Goal: Check status: Check status

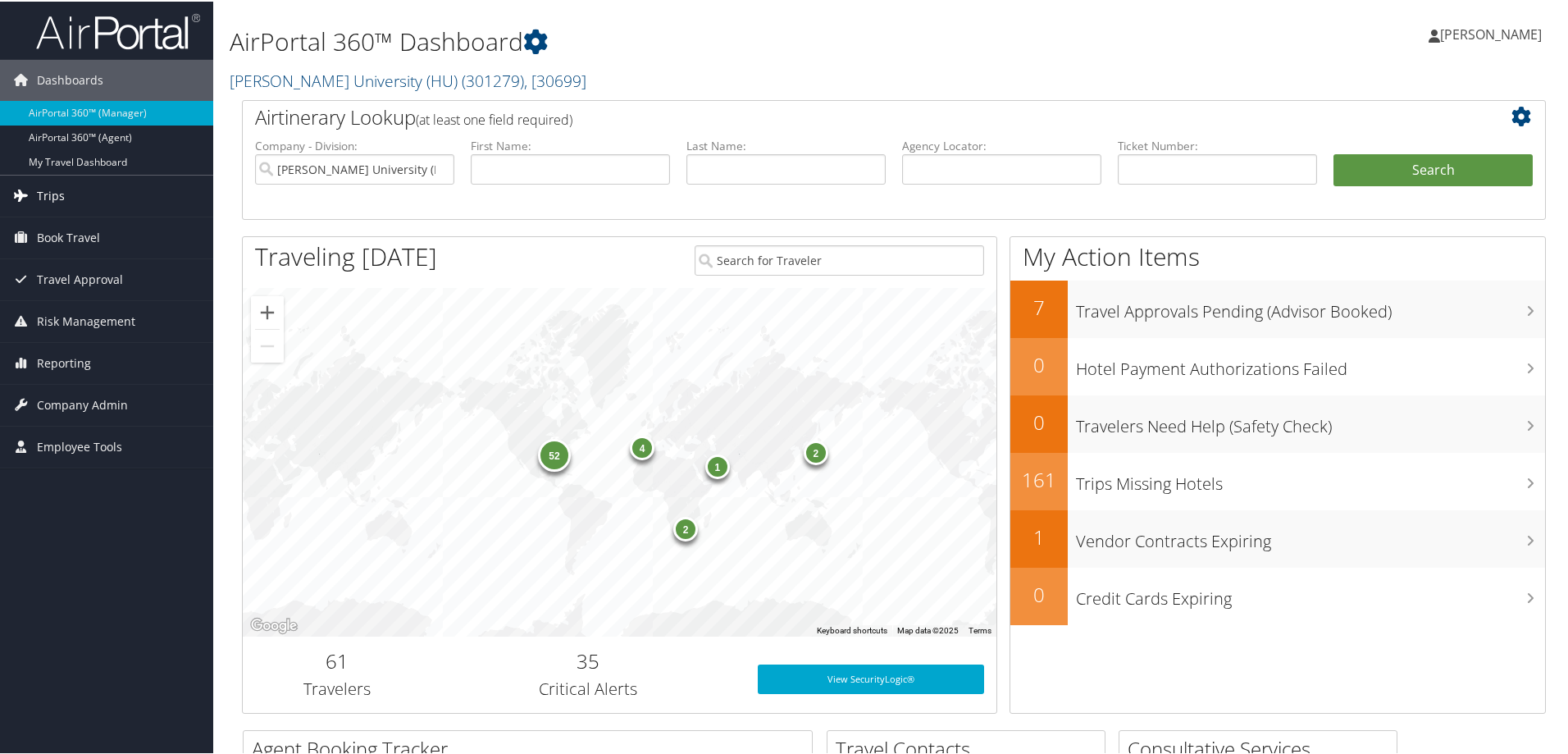
click at [70, 192] on link "Trips" at bounding box center [106, 193] width 213 height 41
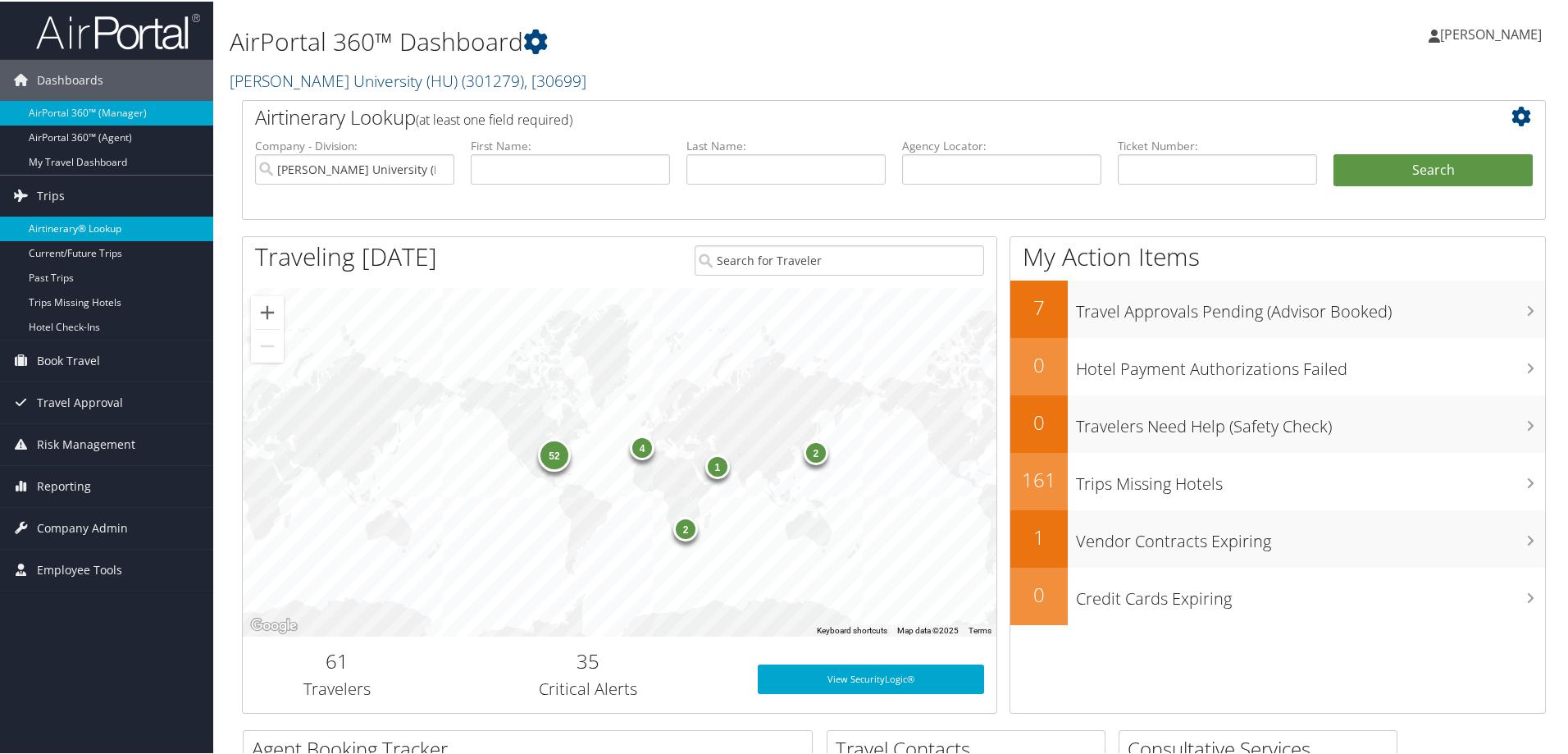
click at [108, 225] on link "Airtinerary® Lookup" at bounding box center [106, 227] width 213 height 25
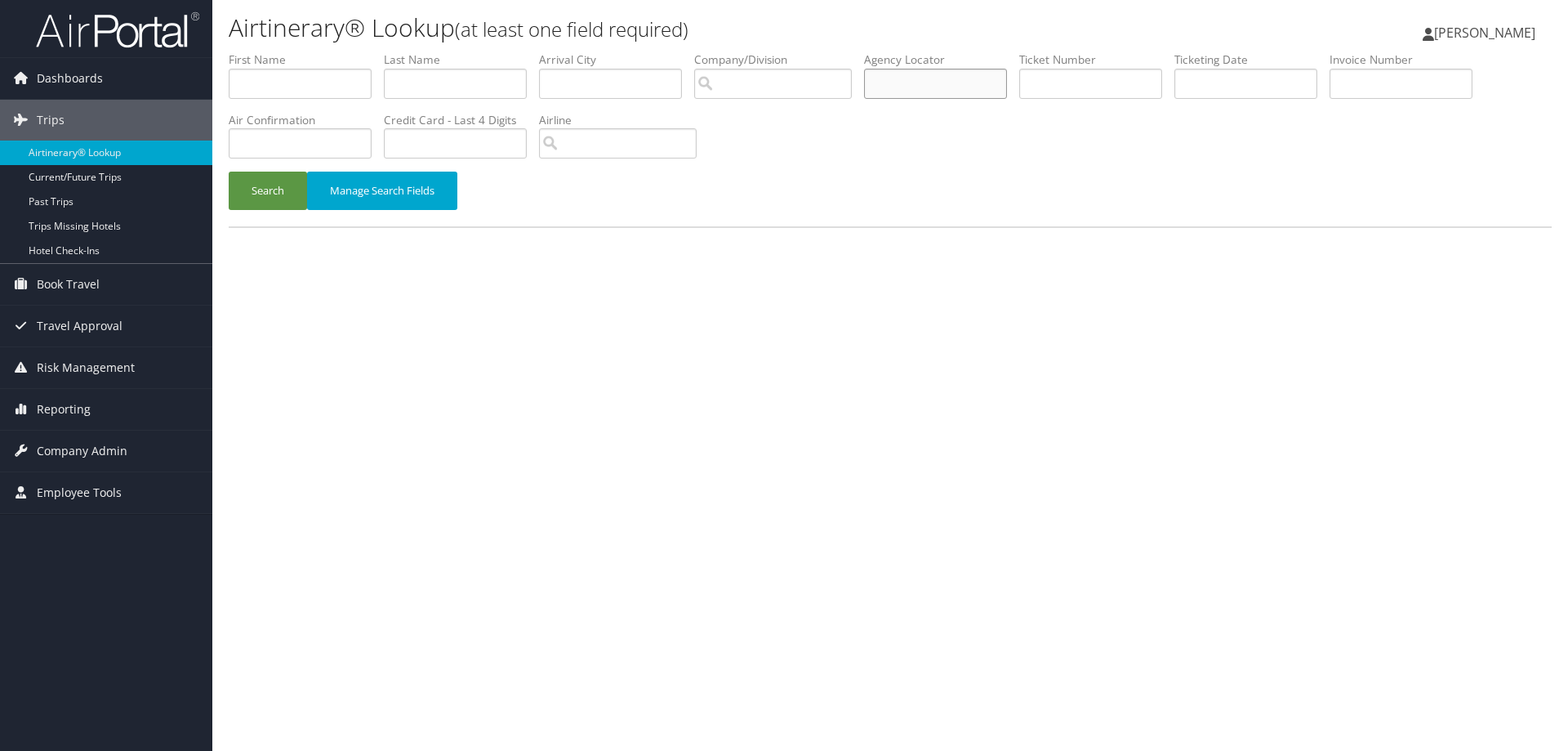
click at [907, 88] on input "text" at bounding box center [936, 83] width 143 height 30
paste input "DBFNL4"
type input "DBFNL4"
click at [257, 181] on button "Search" at bounding box center [268, 191] width 79 height 38
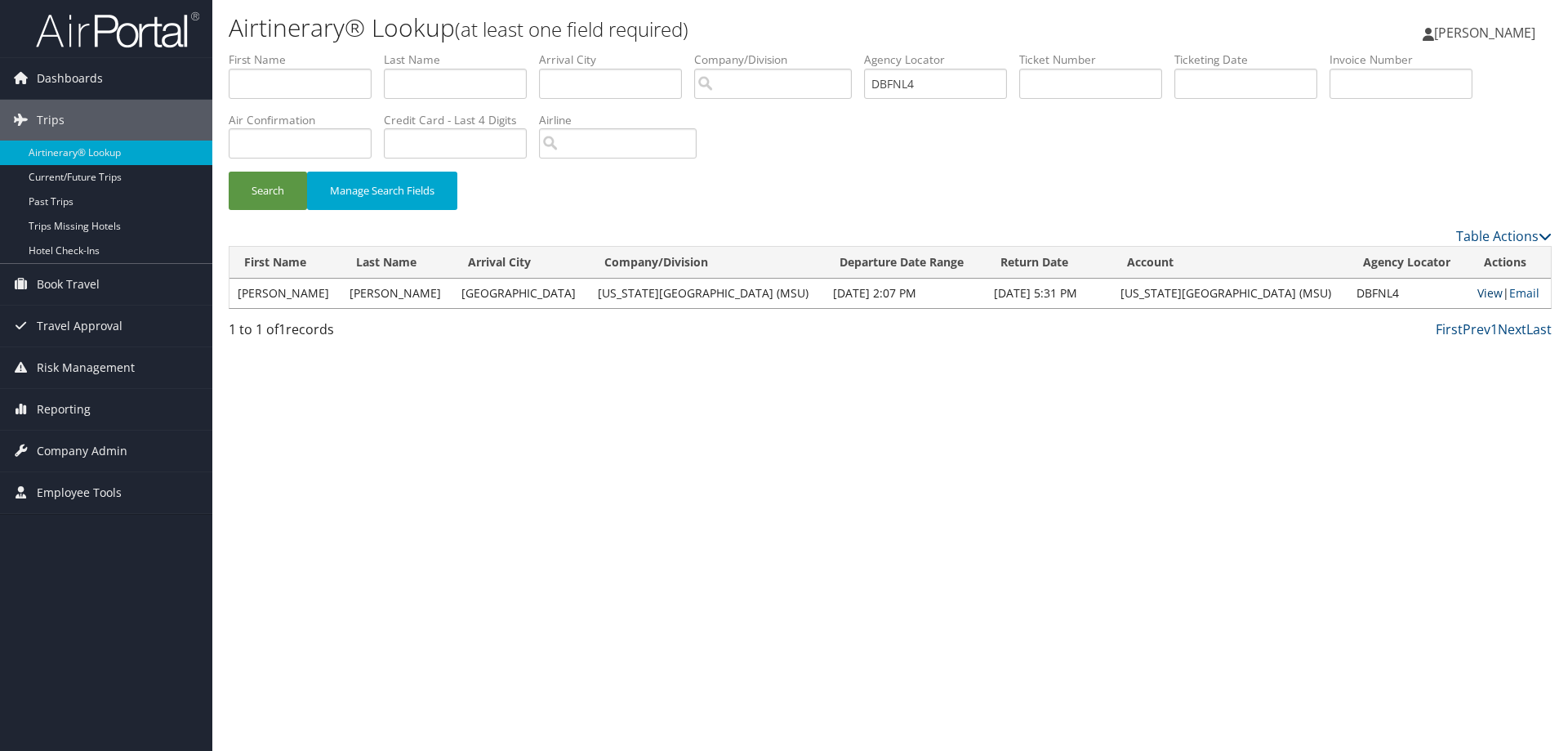
click at [1478, 291] on link "View" at bounding box center [1490, 292] width 25 height 15
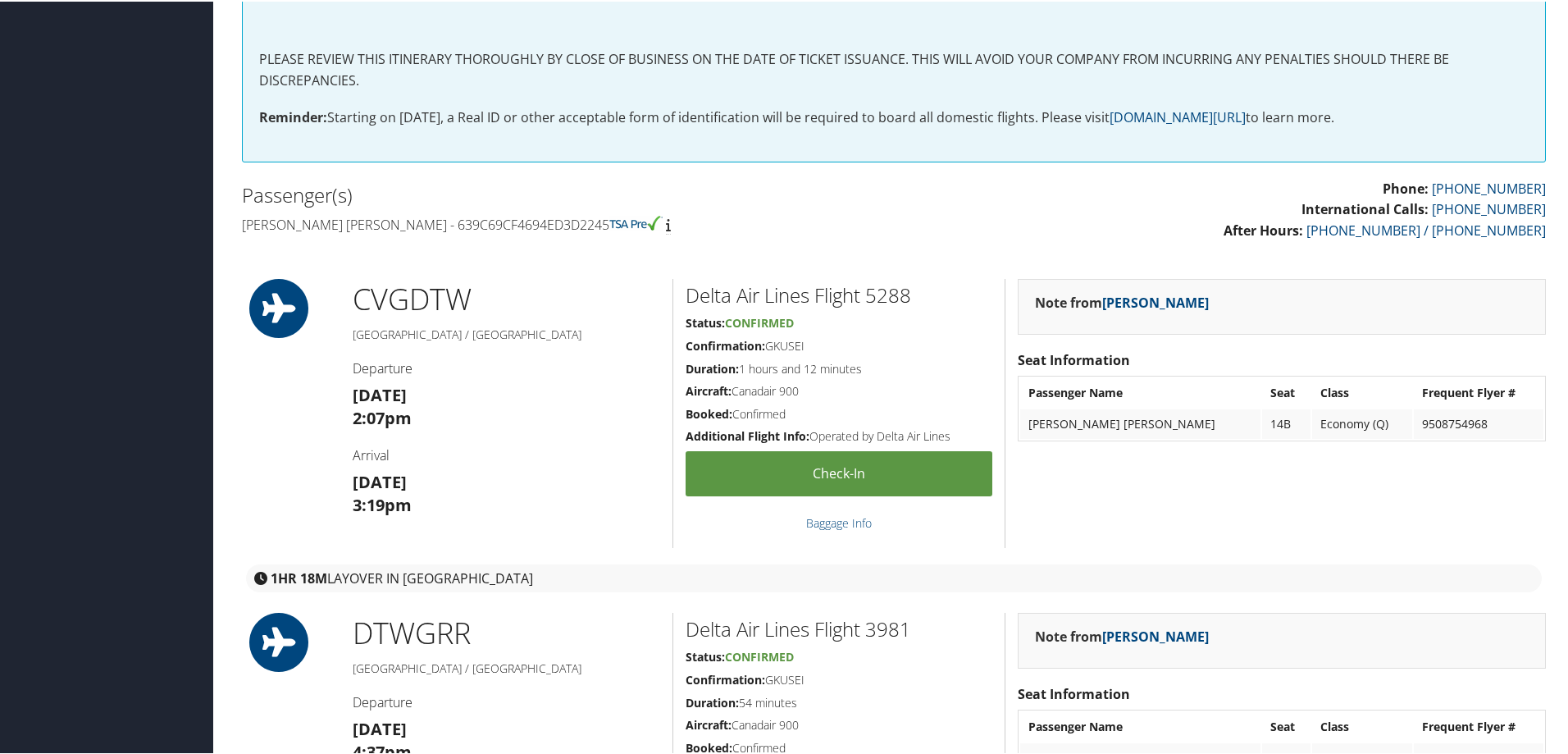
scroll to position [574, 0]
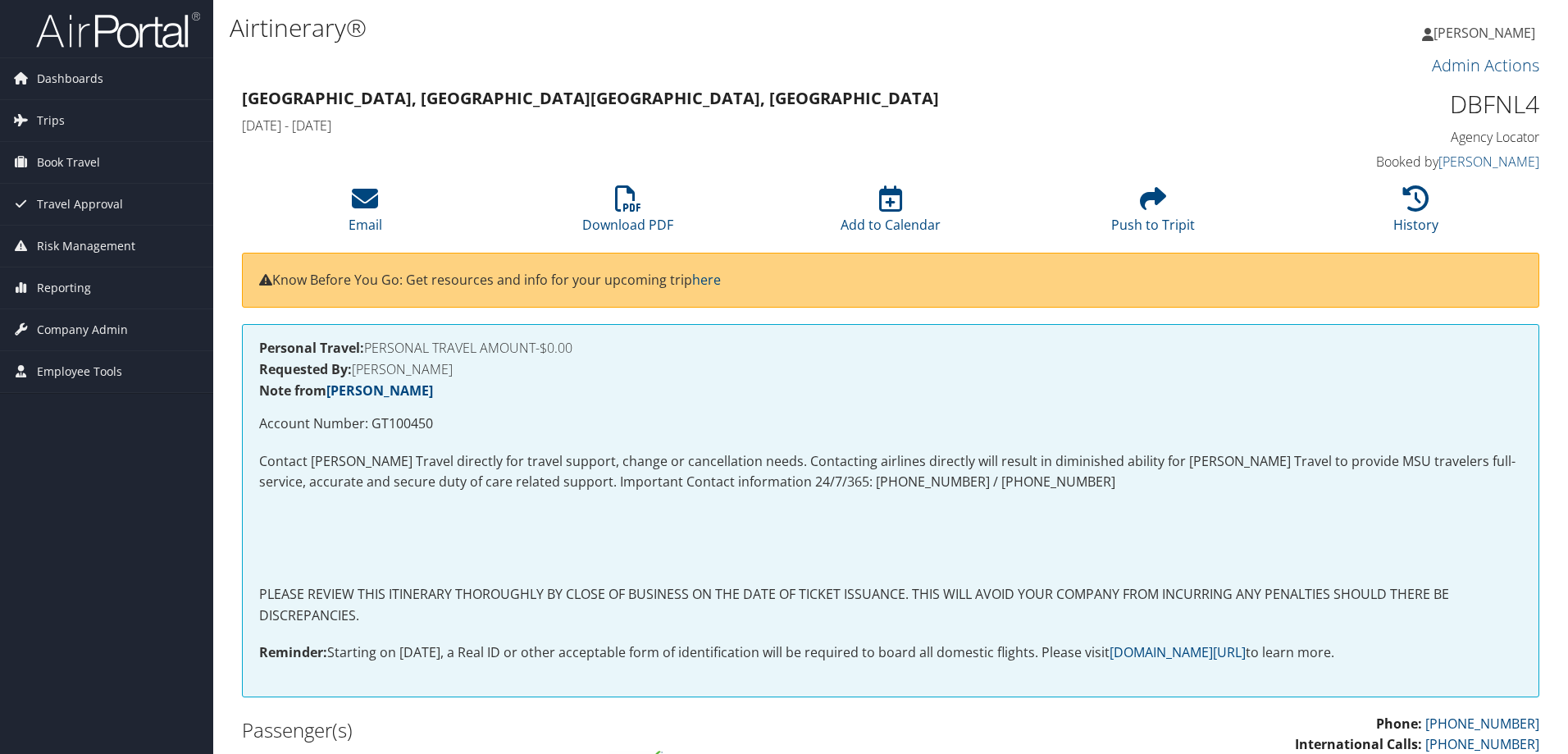
scroll to position [574, 0]
